Goal: Navigation & Orientation: Find specific page/section

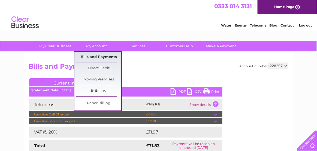
click at [101, 58] on link "Bills and Payments" at bounding box center [98, 57] width 45 height 11
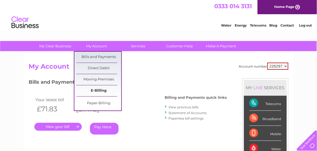
click at [97, 90] on link "E-Billing" at bounding box center [98, 90] width 45 height 11
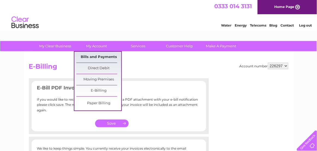
click at [94, 58] on link "Bills and Payments" at bounding box center [98, 57] width 45 height 11
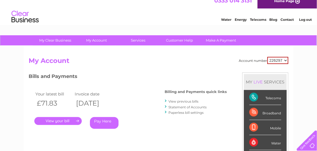
scroll to position [11, 0]
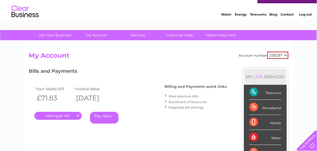
click at [165, 150] on html "My Clear Business Login Details My Details My Preferences Link Account My Accou…" at bounding box center [158, 153] width 317 height 329
